Goal: Book appointment/travel/reservation

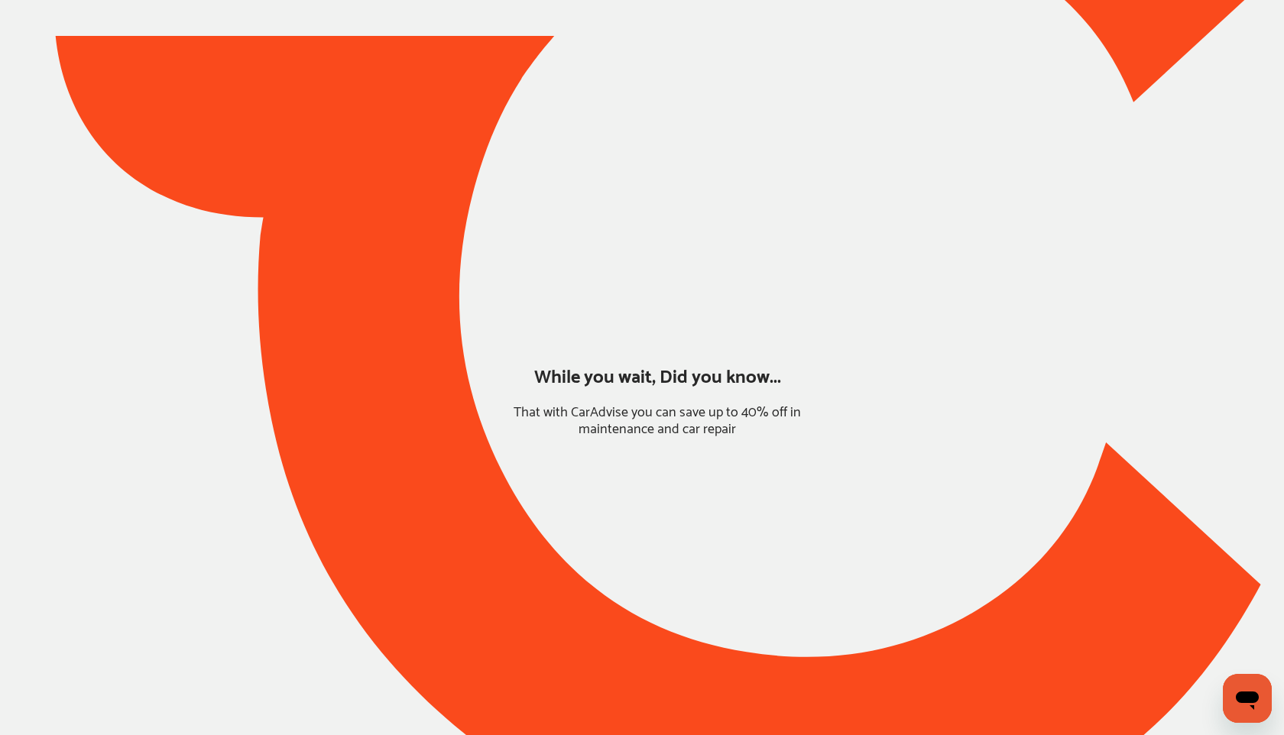
type input "*****"
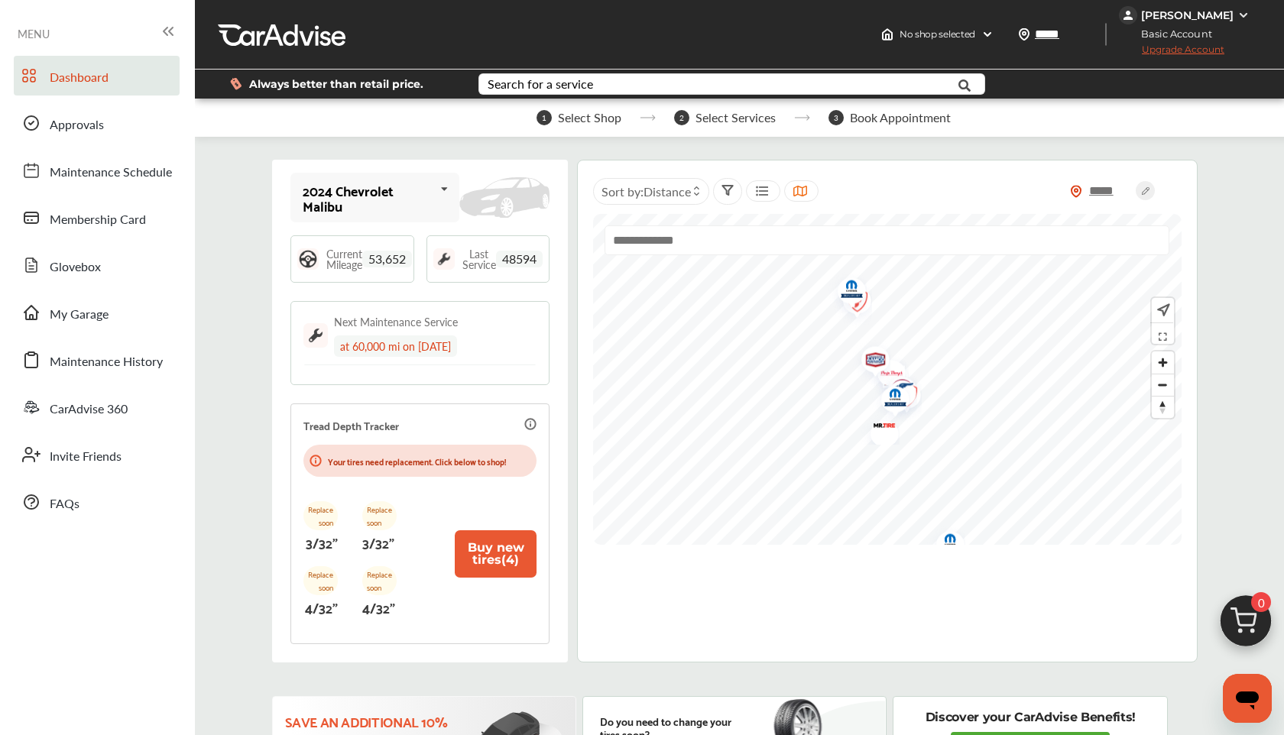
click at [1251, 620] on img at bounding box center [1245, 625] width 73 height 73
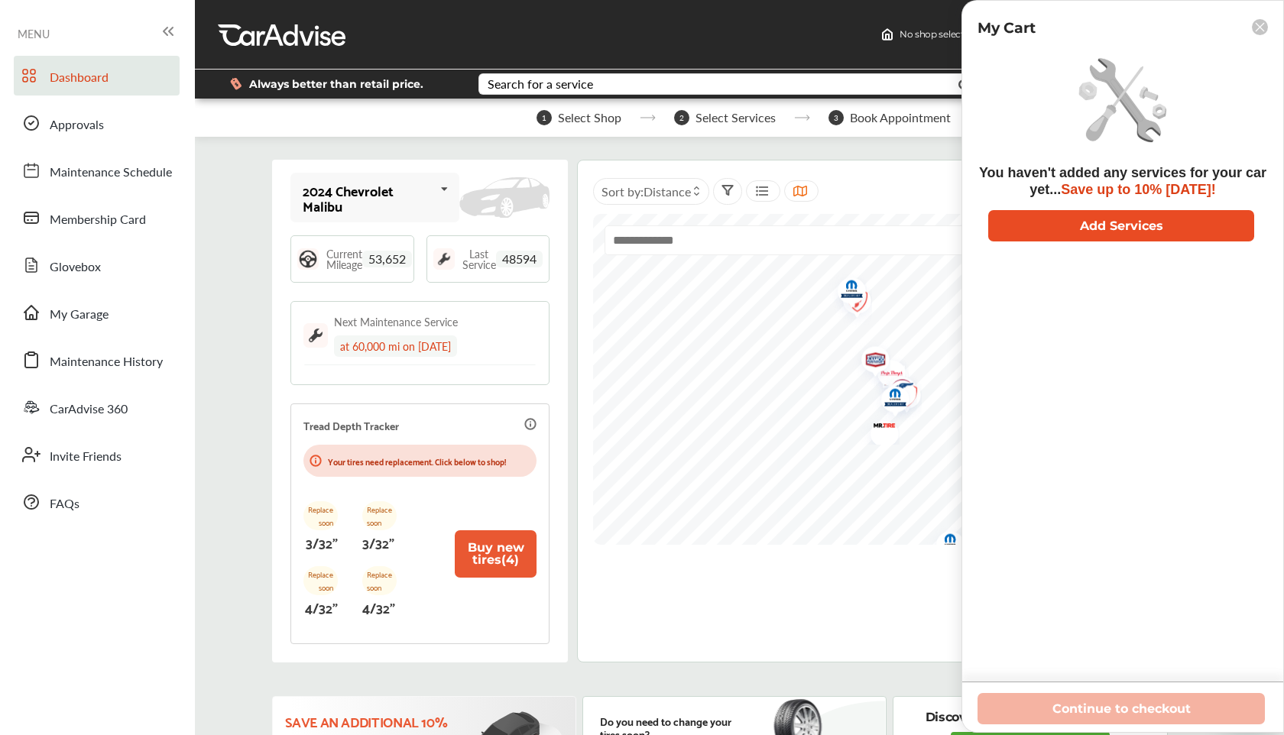
click at [1030, 228] on button "Add Services" at bounding box center [1122, 225] width 266 height 31
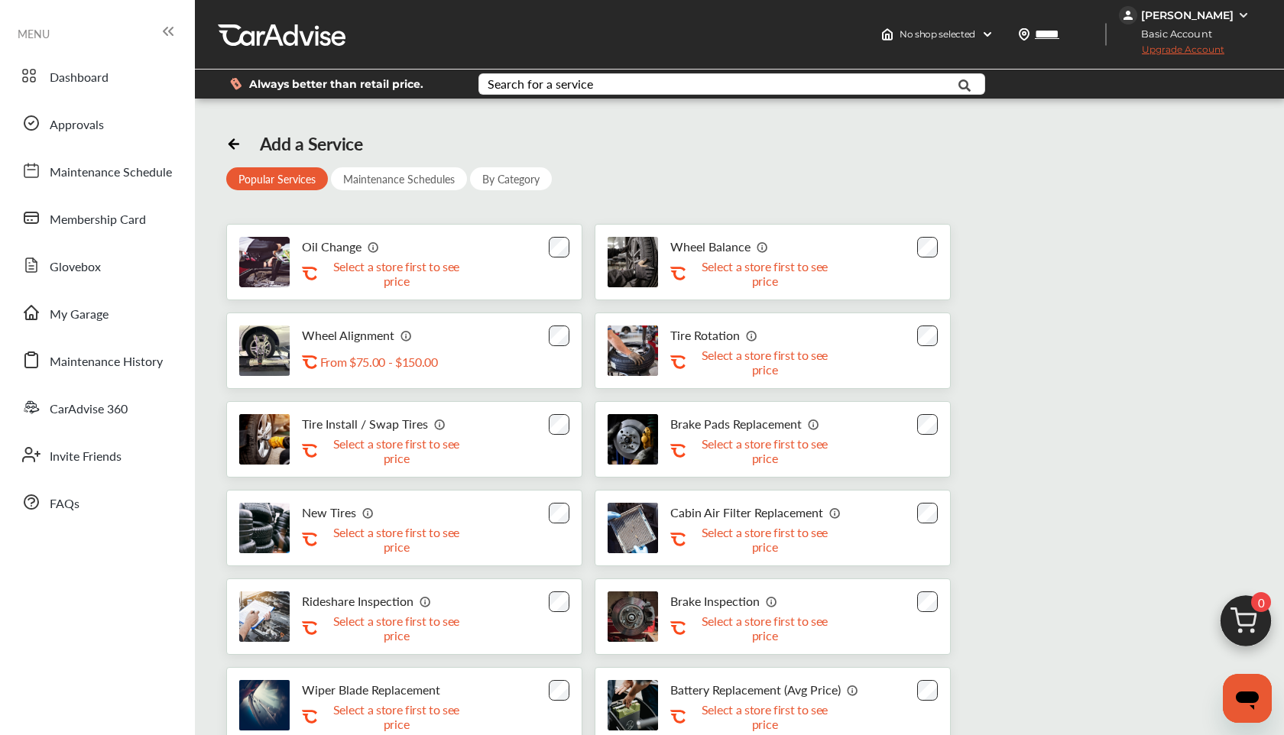
click at [563, 258] on div "Oil Change .st0{fill:#FA4A1C;} Select a store first to see price" at bounding box center [404, 262] width 356 height 76
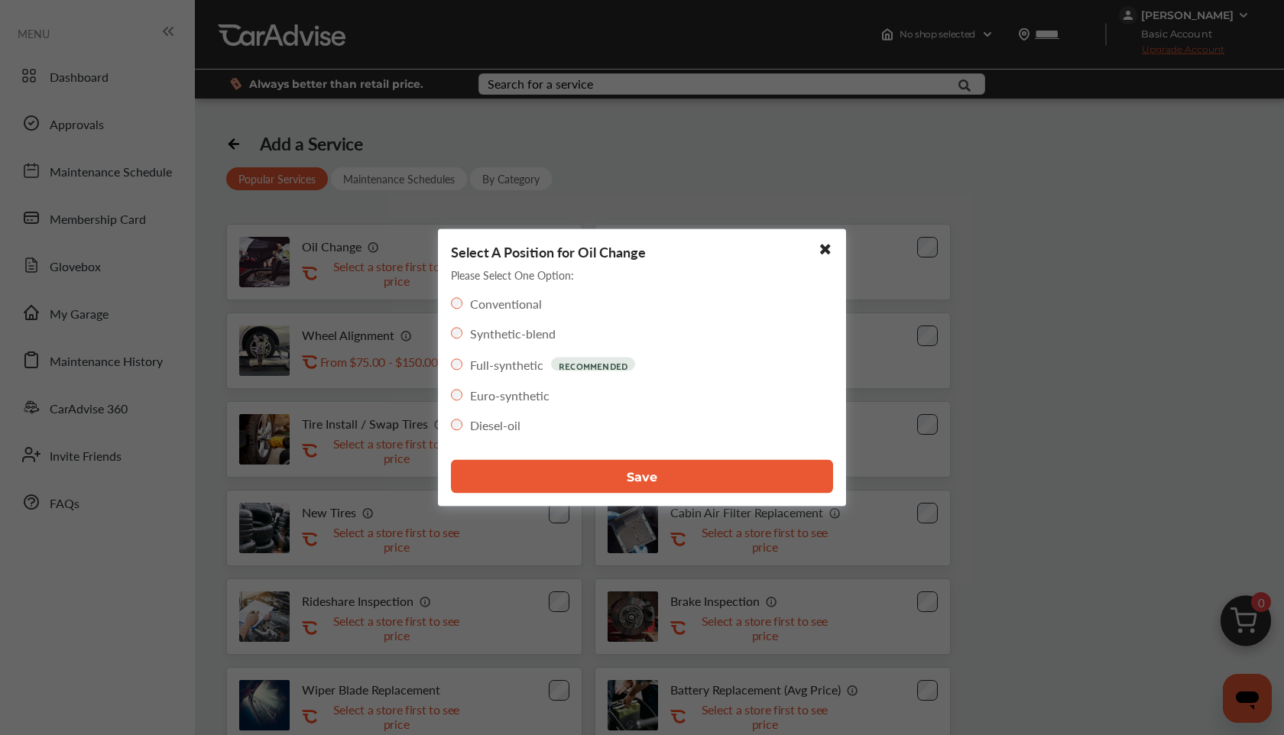
click at [565, 462] on button "Save" at bounding box center [642, 477] width 382 height 34
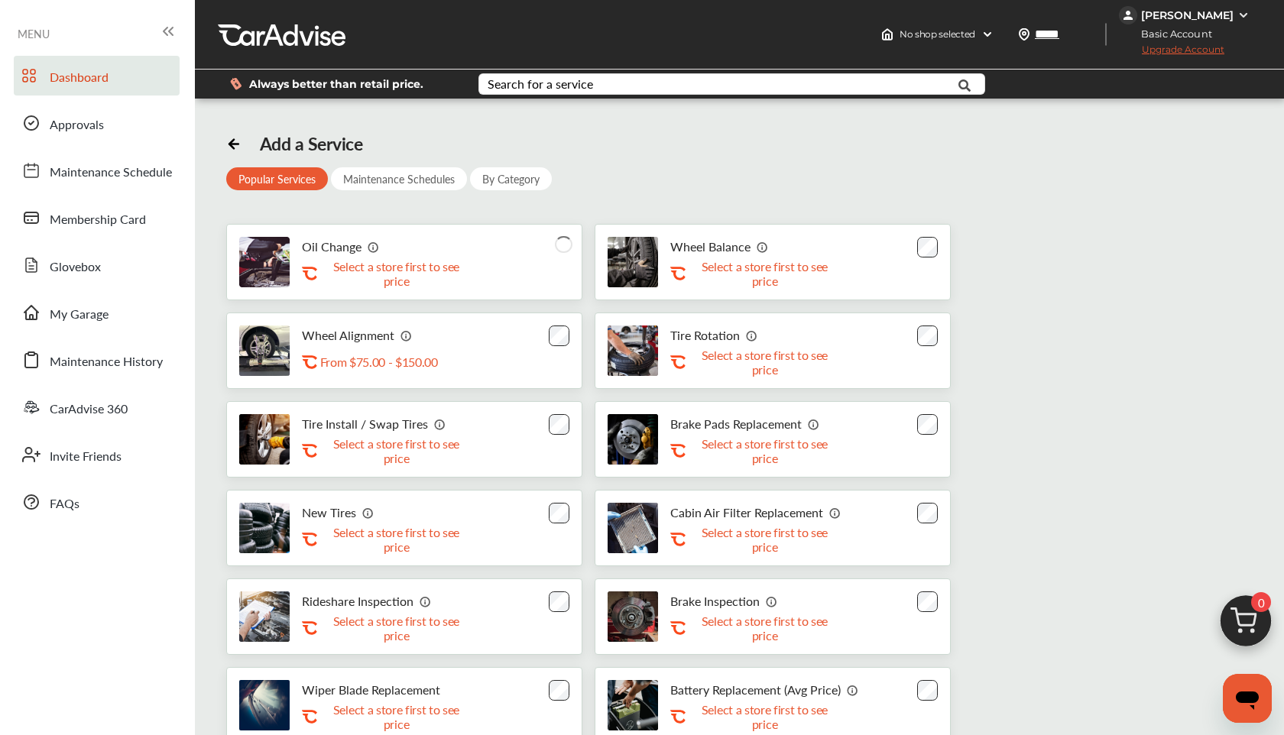
click at [70, 85] on span "Dashboard" at bounding box center [79, 78] width 59 height 20
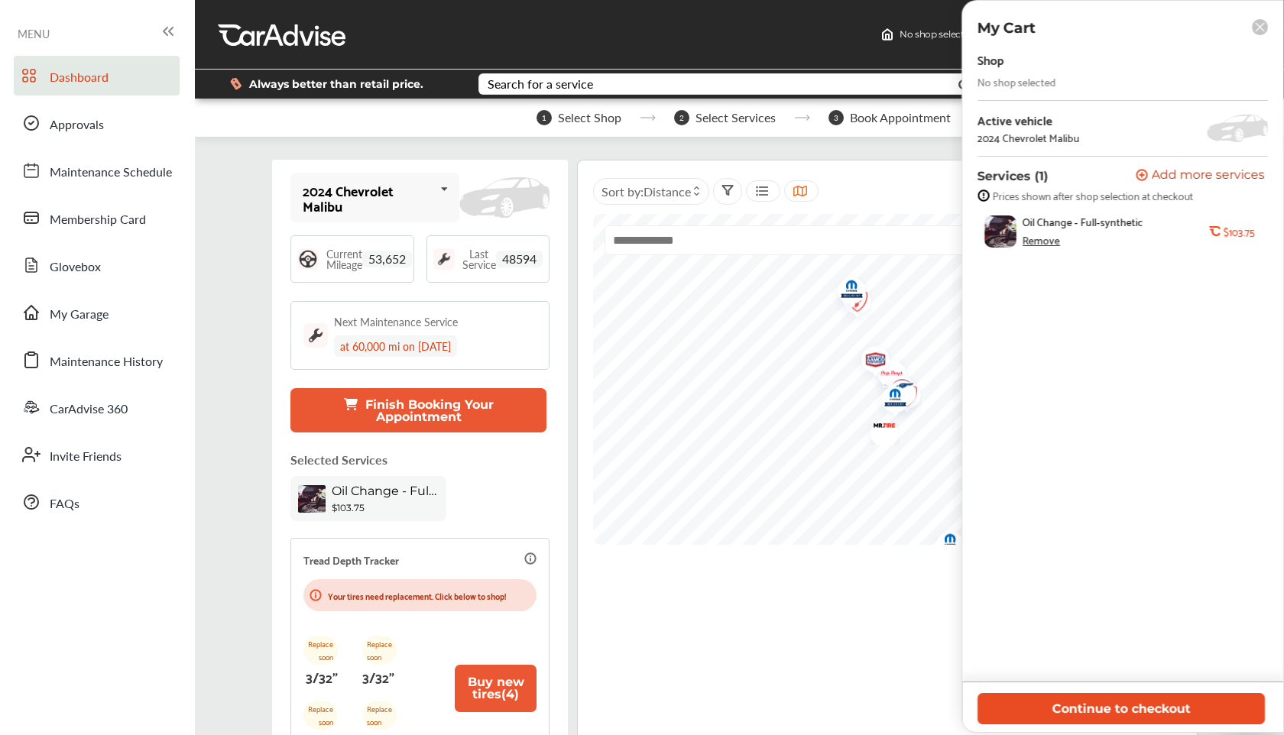
click at [1170, 715] on button "Continue to checkout" at bounding box center [1121, 708] width 287 height 31
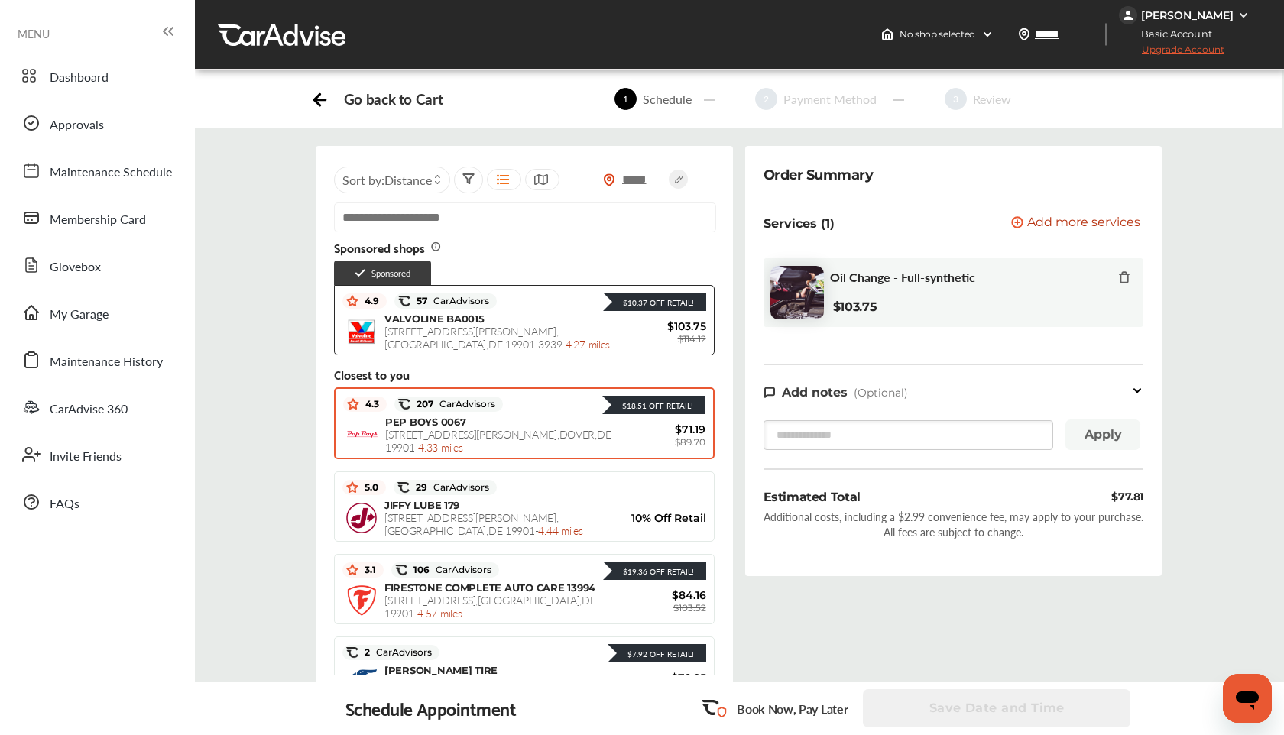
click at [469, 436] on span "[STREET_ADDRESS][PERSON_NAME] - 4.33 miles" at bounding box center [498, 441] width 226 height 28
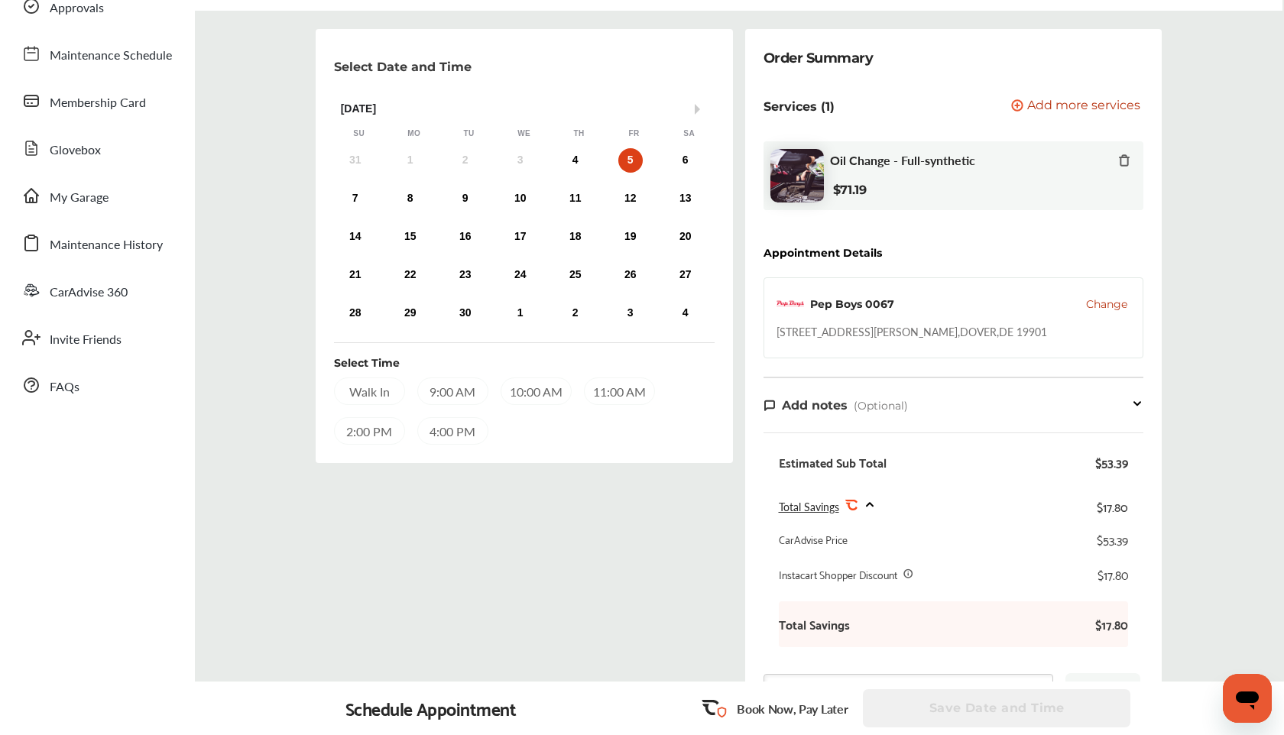
scroll to position [131, 0]
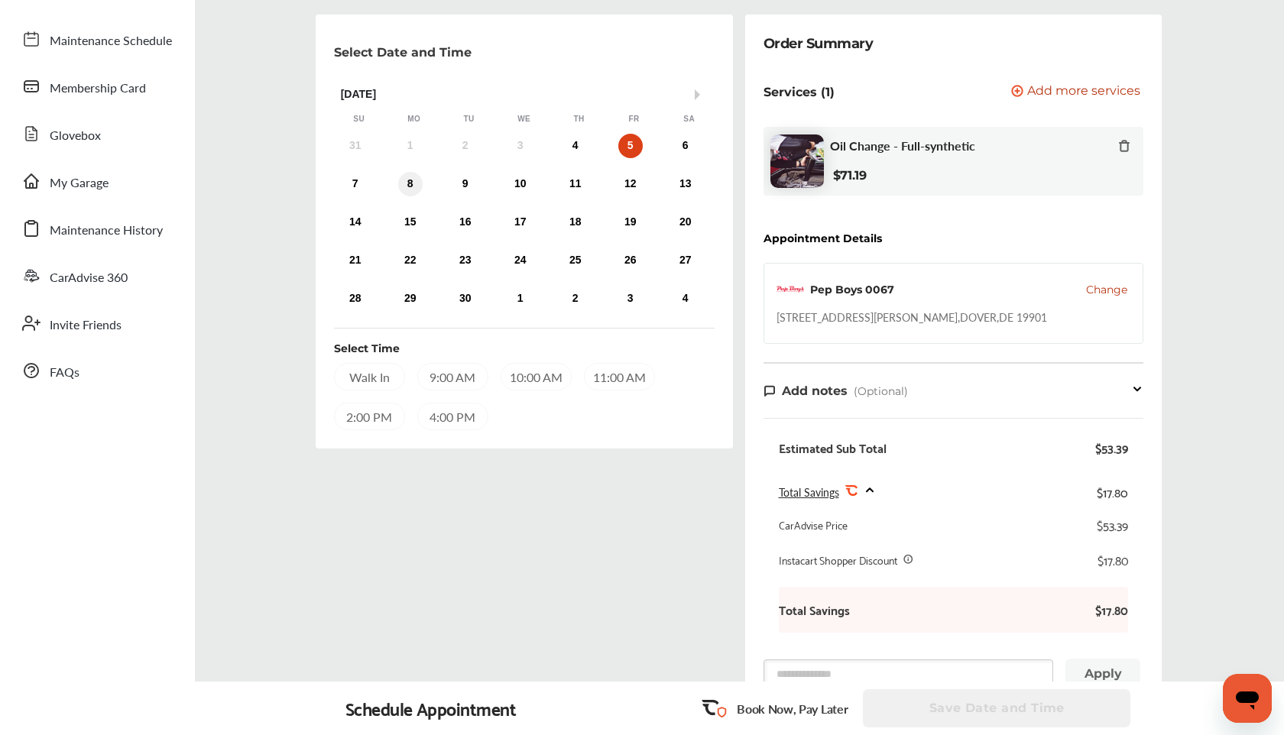
click at [401, 179] on div "8" at bounding box center [410, 184] width 24 height 24
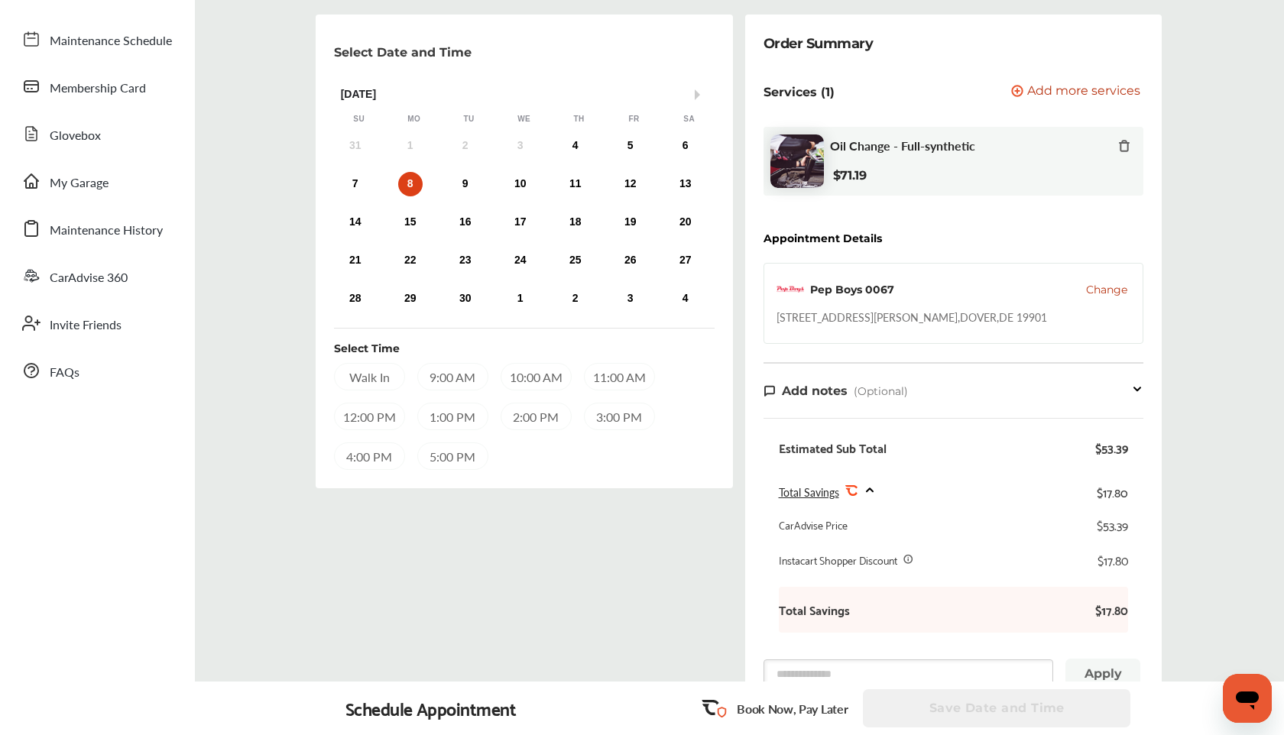
click at [453, 373] on div "9:00 AM" at bounding box center [452, 377] width 71 height 28
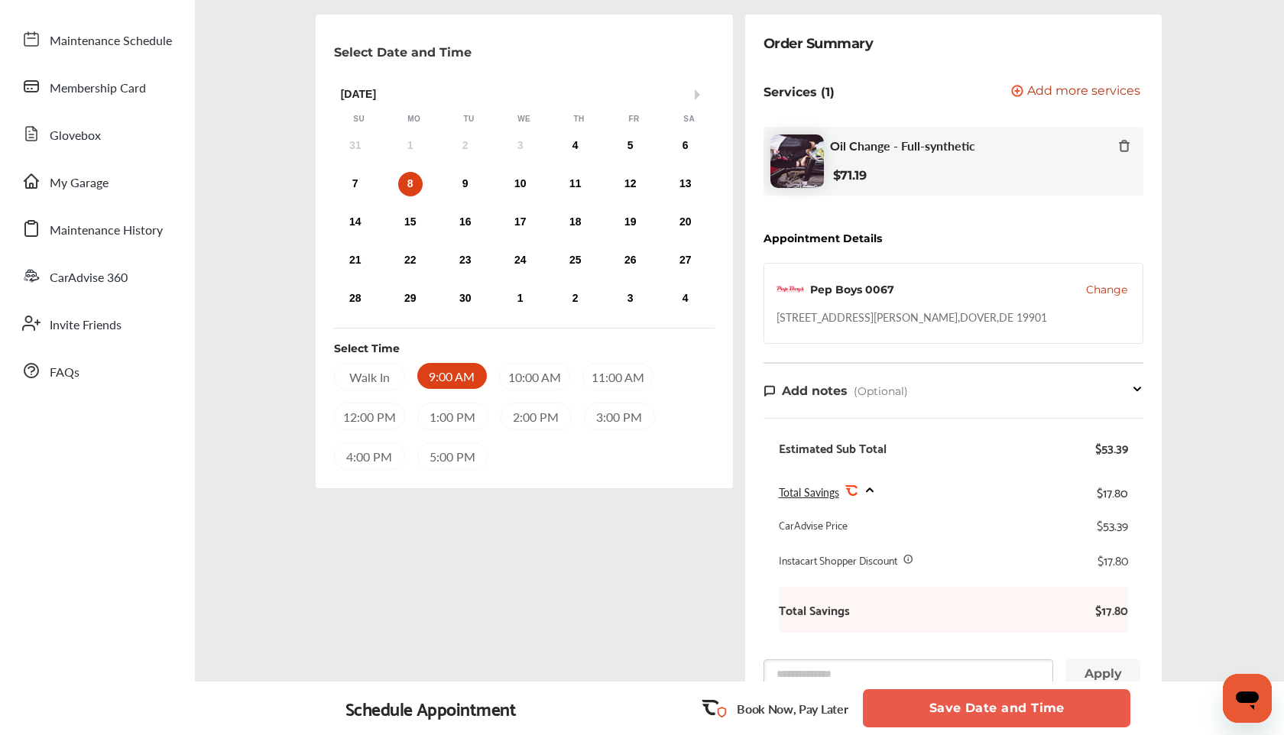
scroll to position [280, 0]
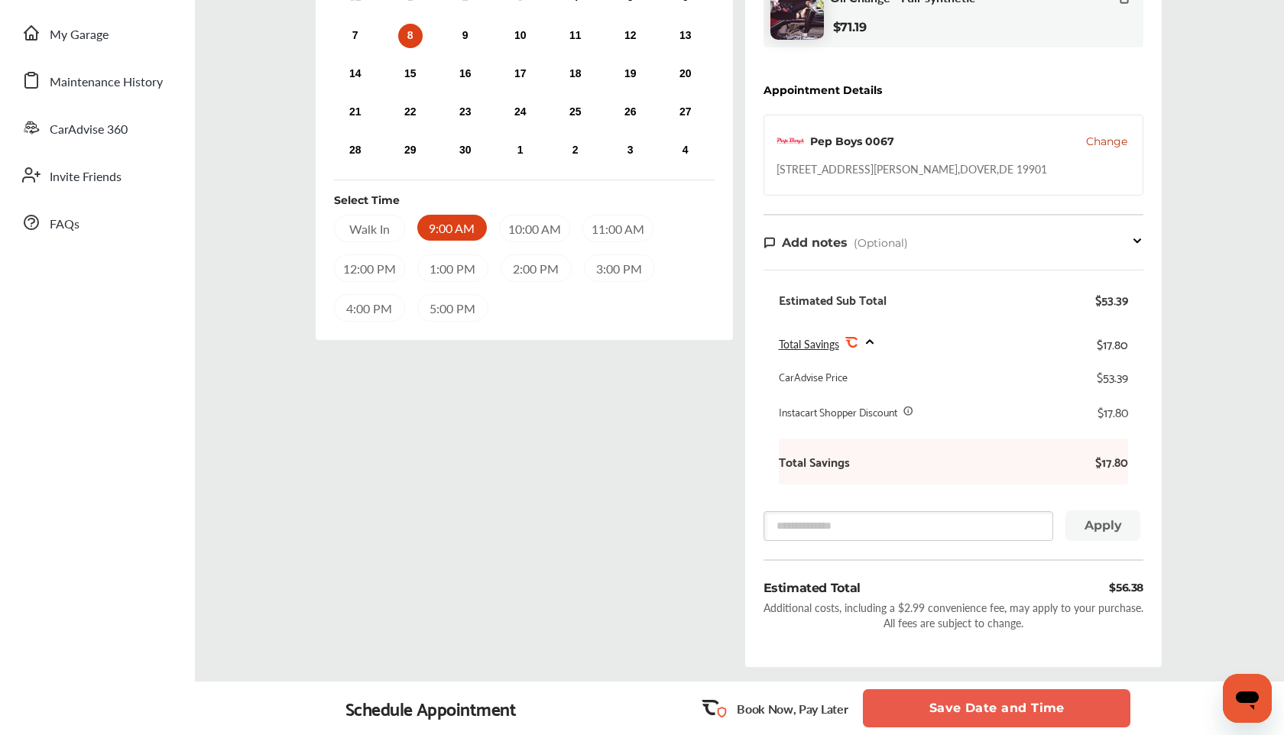
click at [962, 704] on button "Save Date and Time" at bounding box center [997, 709] width 268 height 38
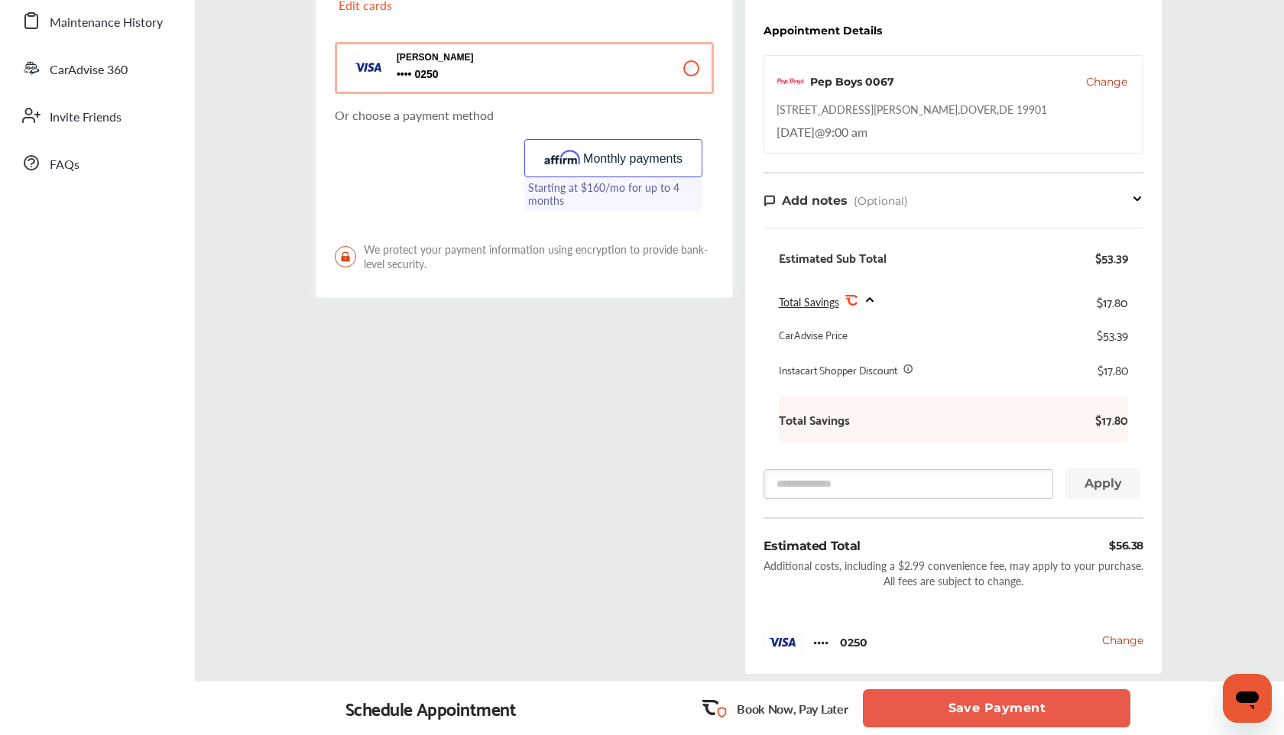
scroll to position [383, 0]
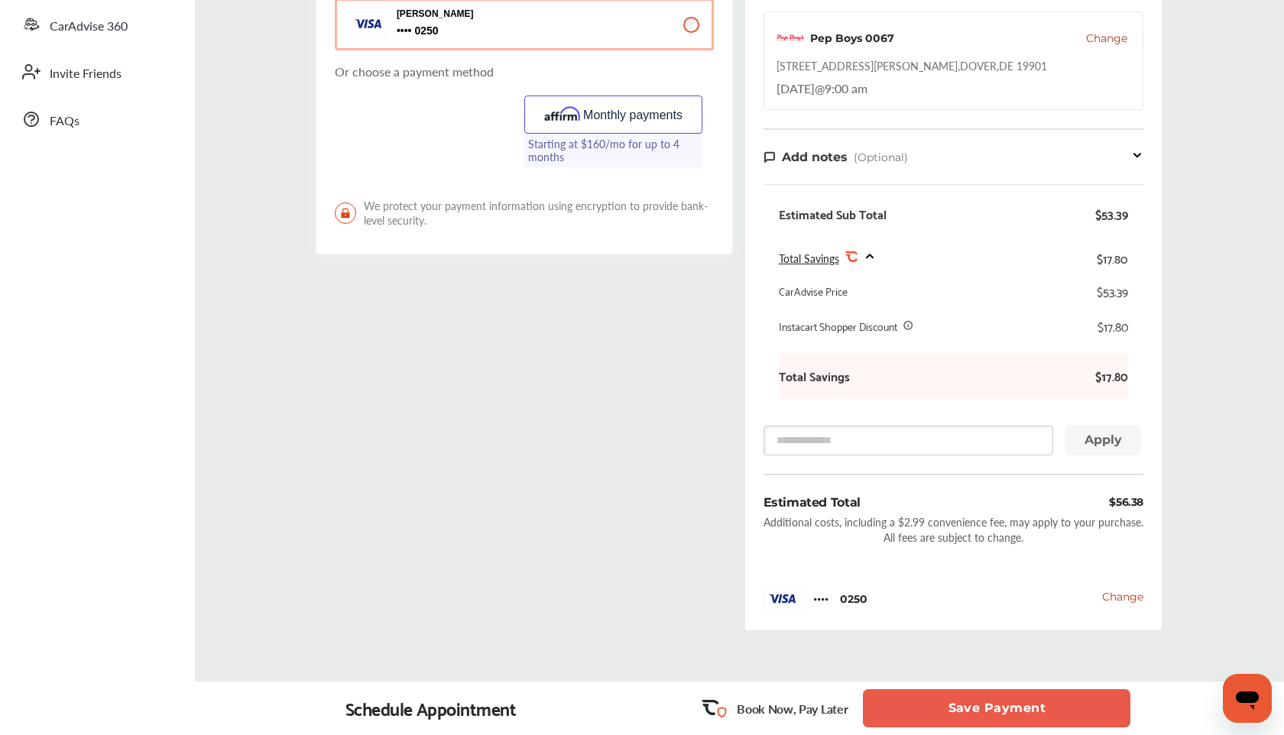
click at [966, 710] on button "Save Payment" at bounding box center [997, 709] width 268 height 38
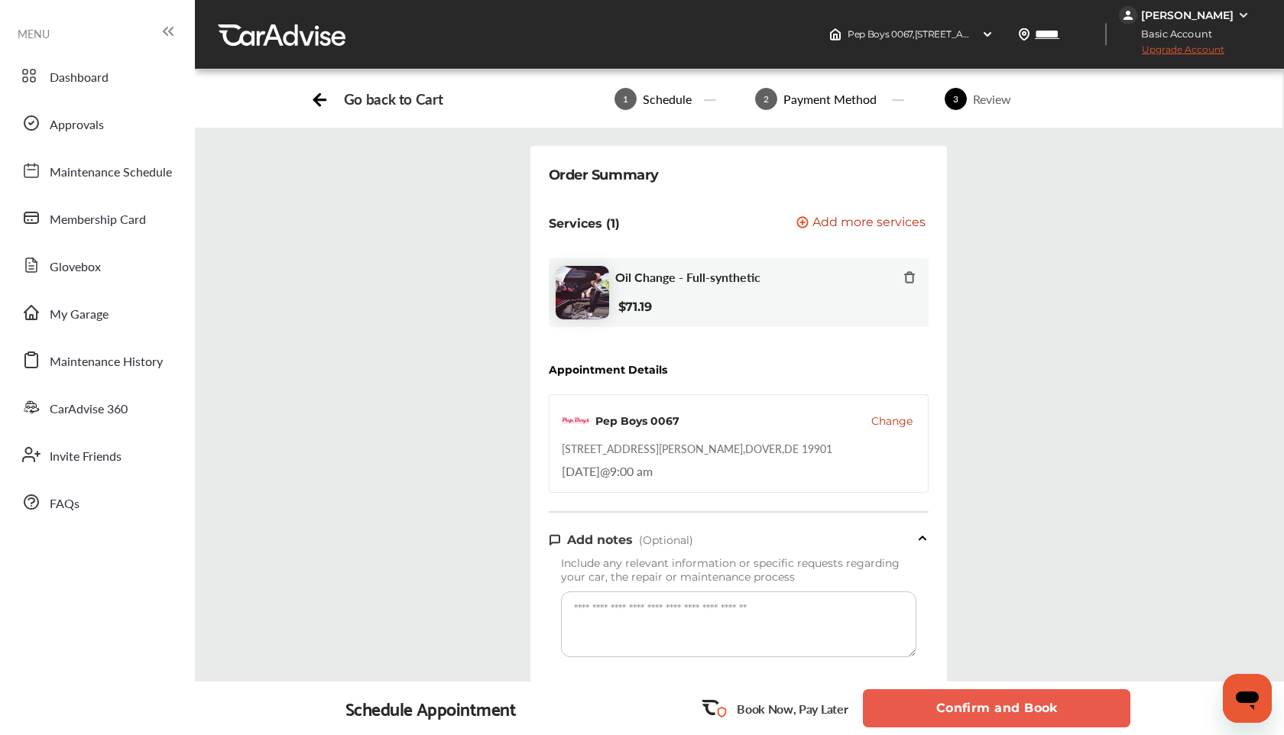
scroll to position [2, 0]
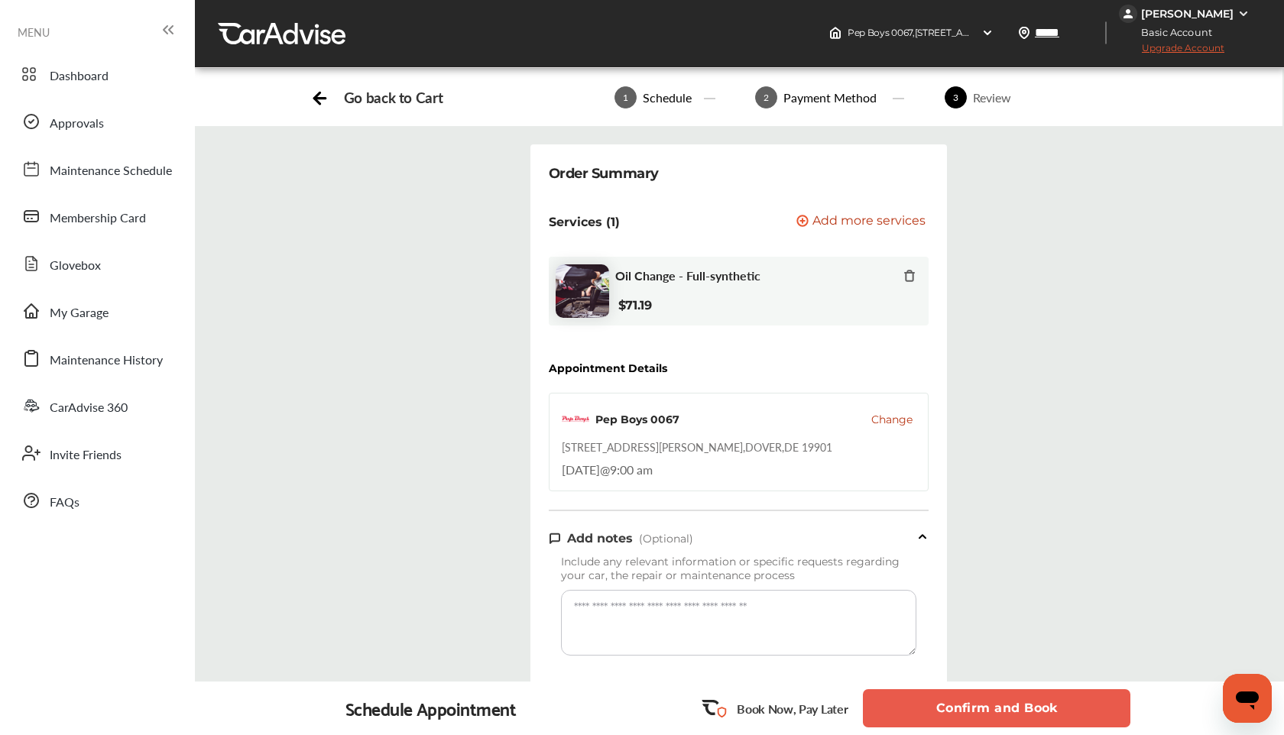
click at [969, 708] on button "Confirm and Book" at bounding box center [997, 709] width 268 height 38
